Goal: Find specific page/section: Find specific page/section

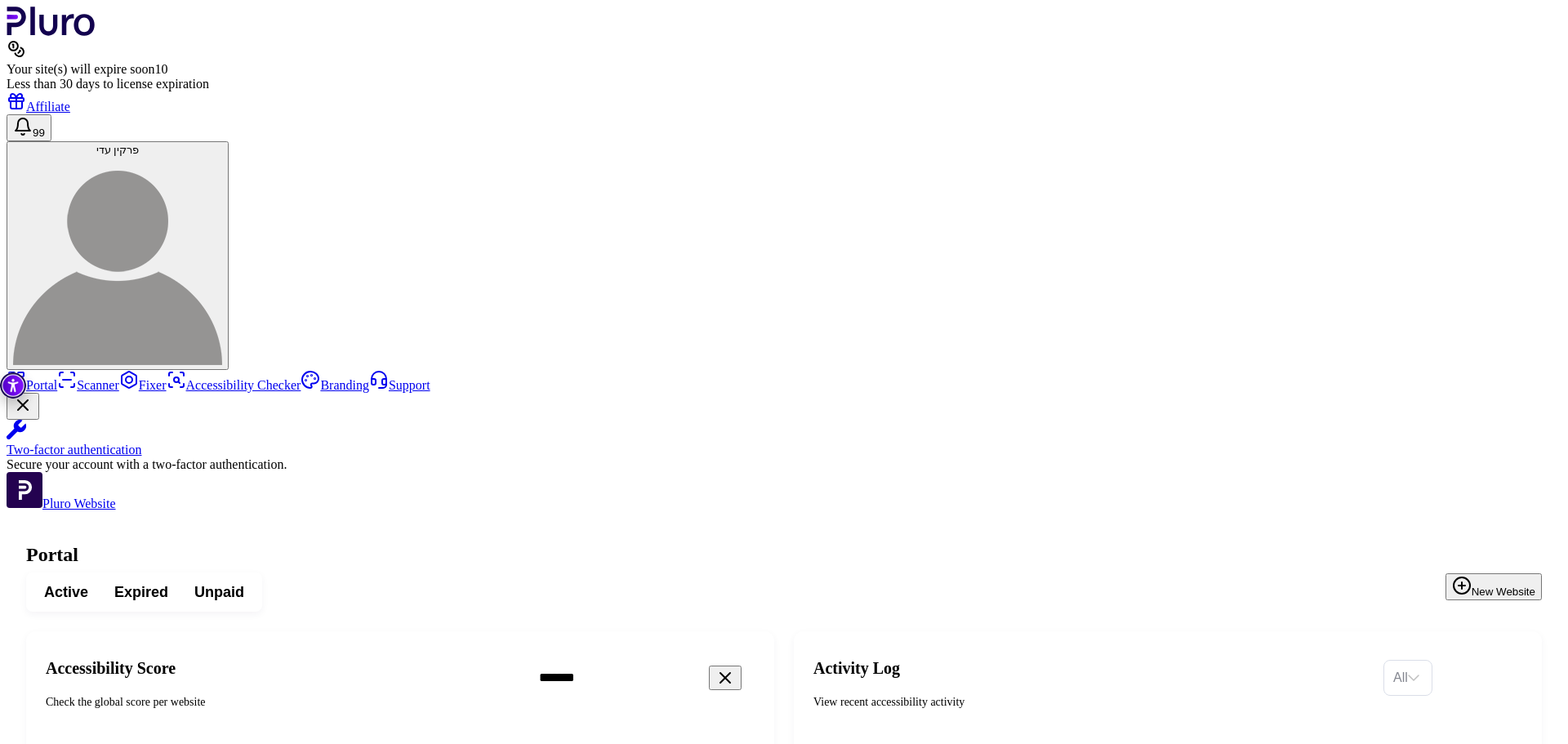
click at [742, 661] on input "*******" at bounding box center [666, 677] width 281 height 35
paste input "**********"
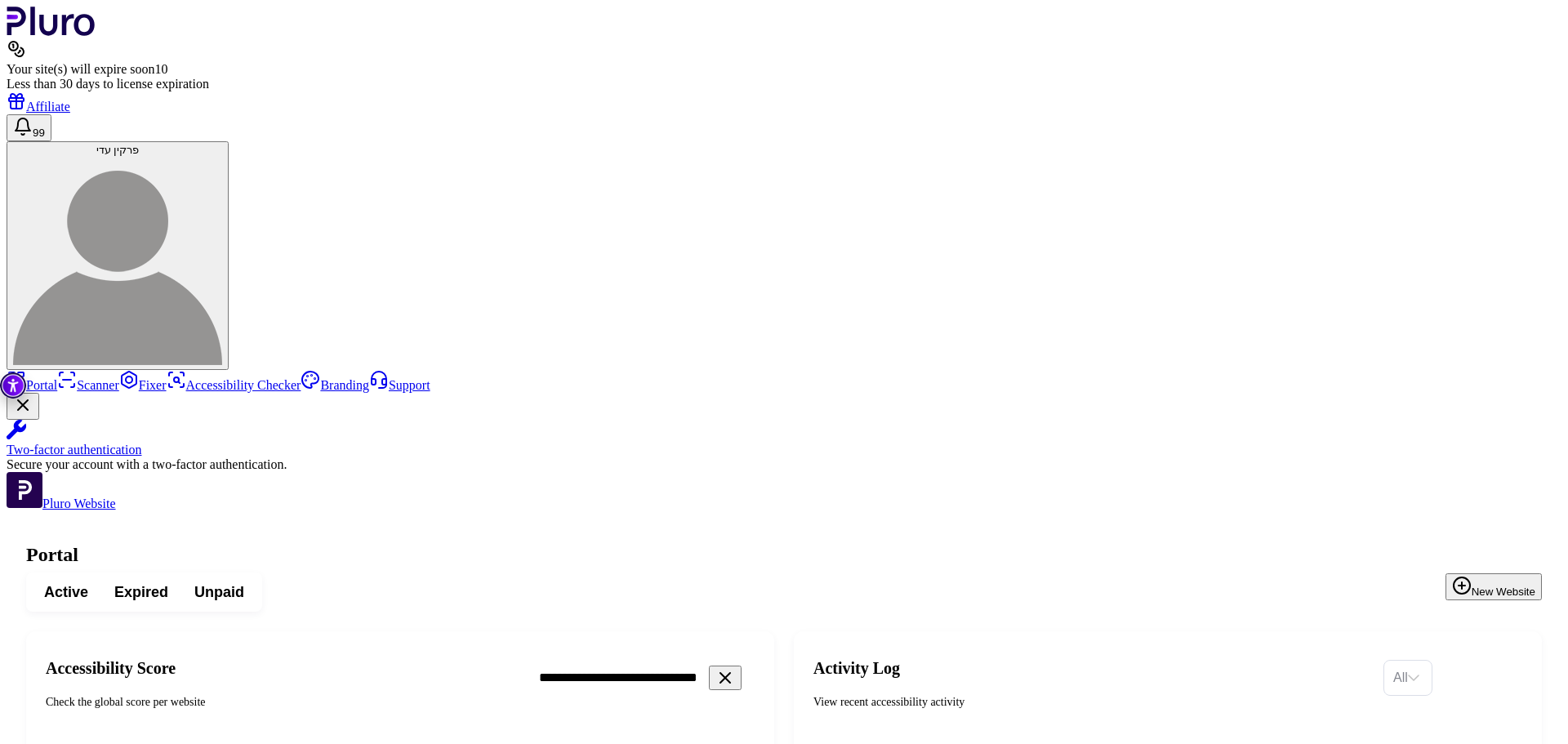
type input "**********"
drag, startPoint x: 346, startPoint y: 634, endPoint x: 444, endPoint y: 630, distance: 98.1
